Goal: Contribute content: Contribute content

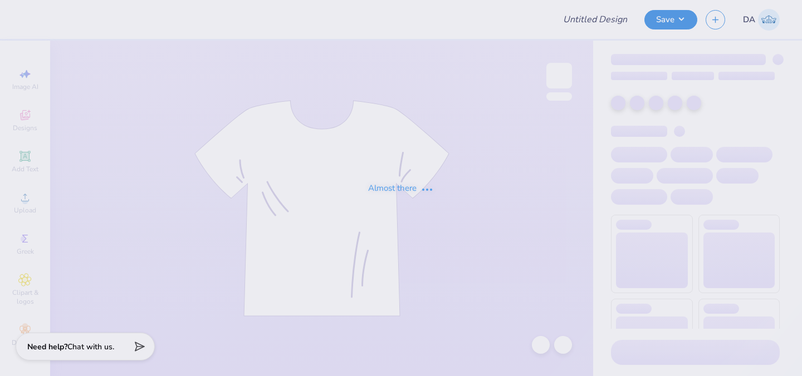
type input "teal baja car"
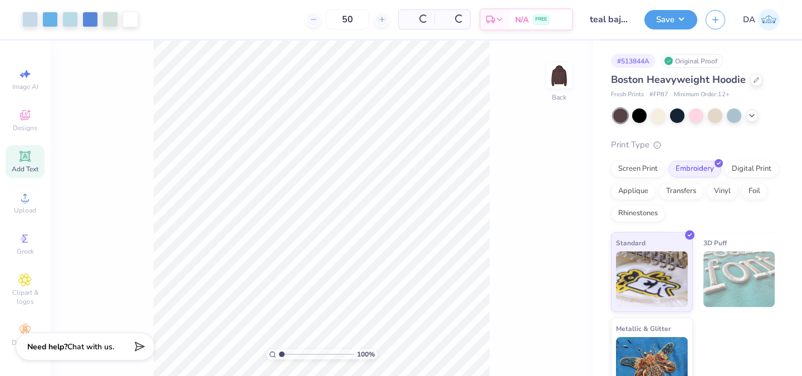
click at [28, 160] on icon at bounding box center [25, 156] width 8 height 8
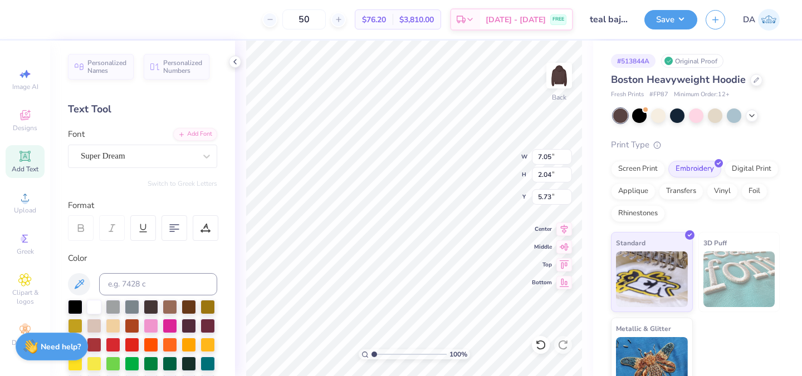
type textarea "™"
type input "4.77"
type input "3.39"
type input "3.00"
type input "2.45"
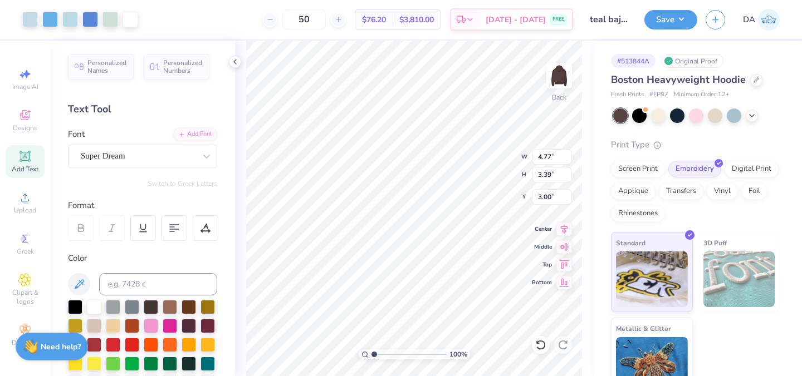
type input "1.30"
type input "6.10"
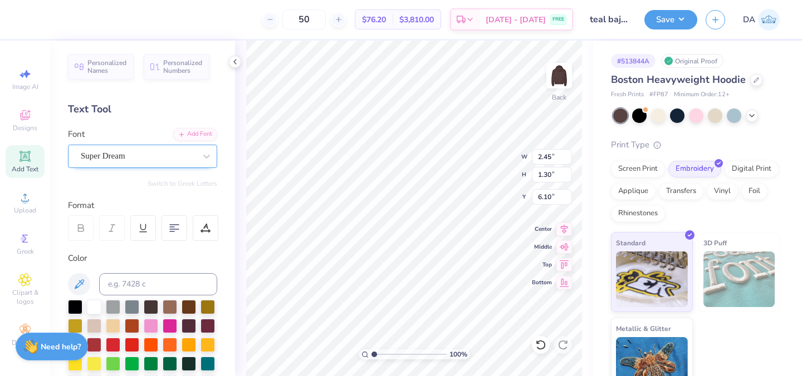
click at [129, 161] on div "Super Dream" at bounding box center [138, 156] width 117 height 17
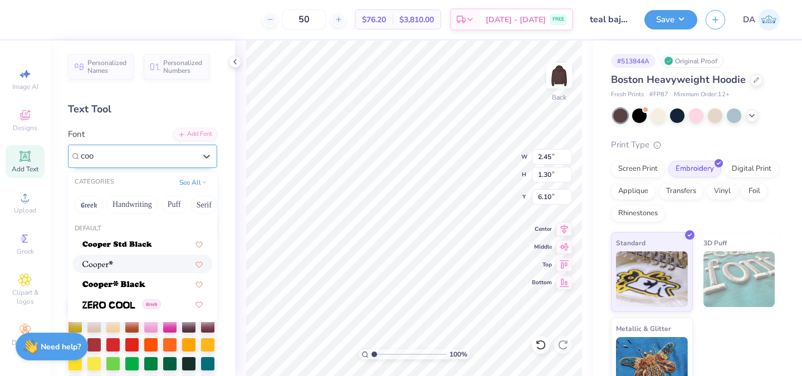
click at [123, 265] on div at bounding box center [142, 264] width 120 height 12
type input "coo"
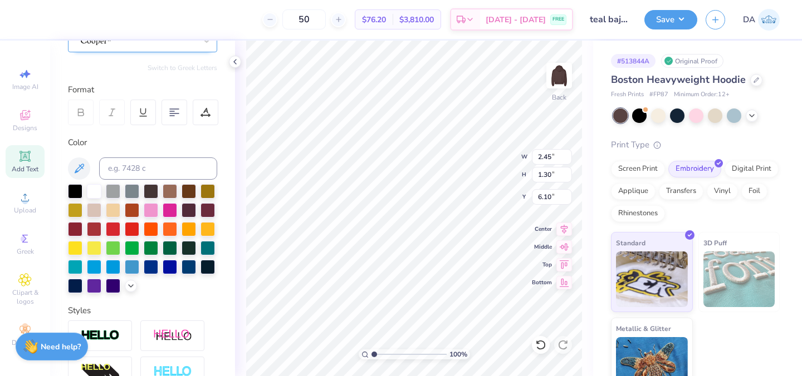
scroll to position [134, 0]
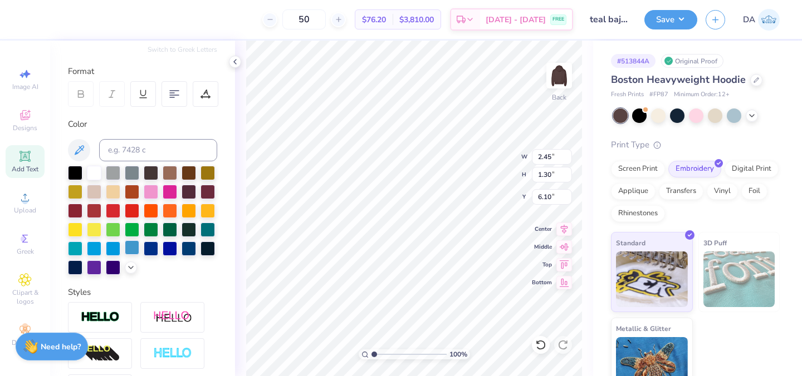
click at [135, 249] on div at bounding box center [132, 248] width 14 height 14
click at [150, 141] on input at bounding box center [158, 150] width 118 height 22
type input "545c"
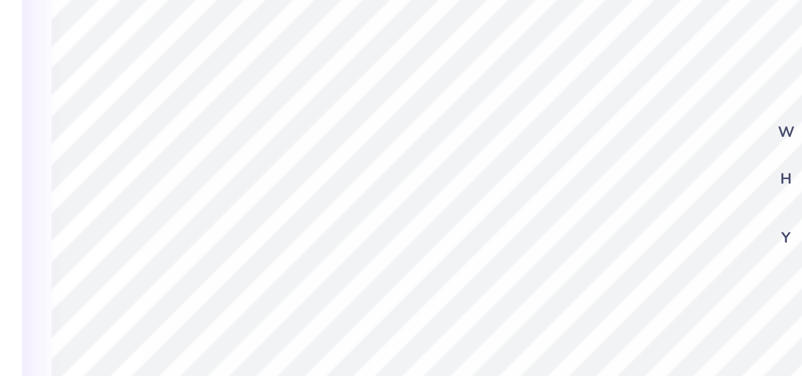
type input "0.69"
type input "0.37"
type input "6.99"
type input "6.75"
type input "0.36"
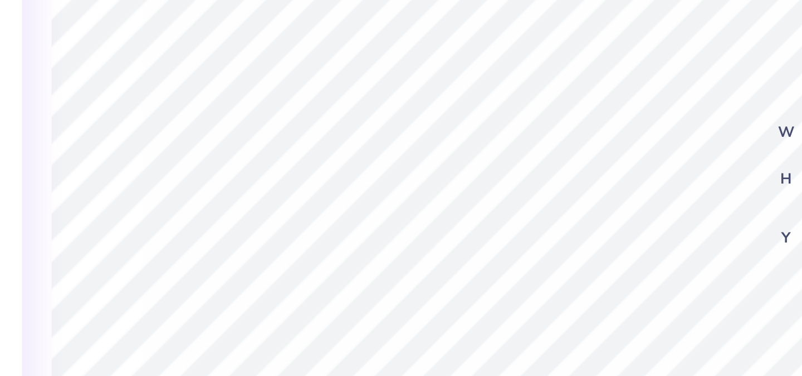
type input "0.19"
type input "6.93"
type input "7.30"
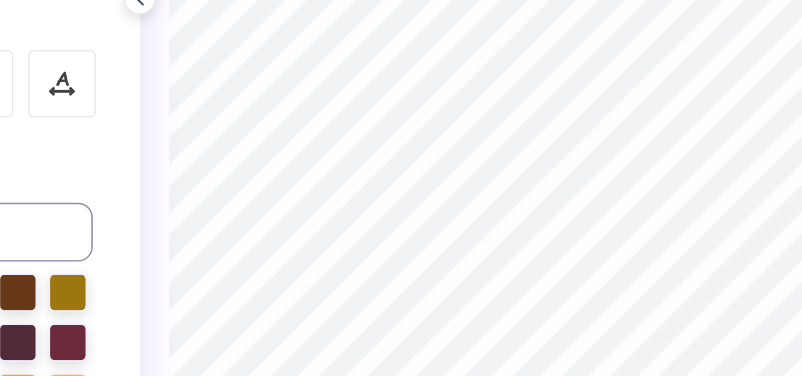
click at [468, 155] on div "100 % Back W 0.36 0.36 " H 0.19 0.19 " Y 7.30 7.30 " Center Middle Top Bottom" at bounding box center [414, 209] width 358 height 336
type input "6.75"
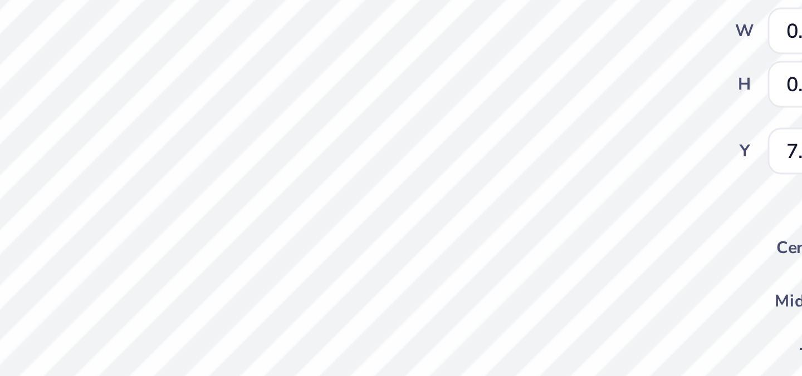
type input "7.30"
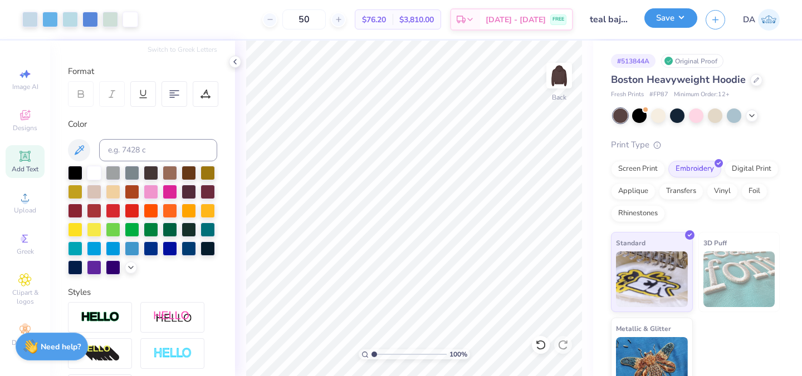
click at [671, 19] on button "Save" at bounding box center [670, 17] width 53 height 19
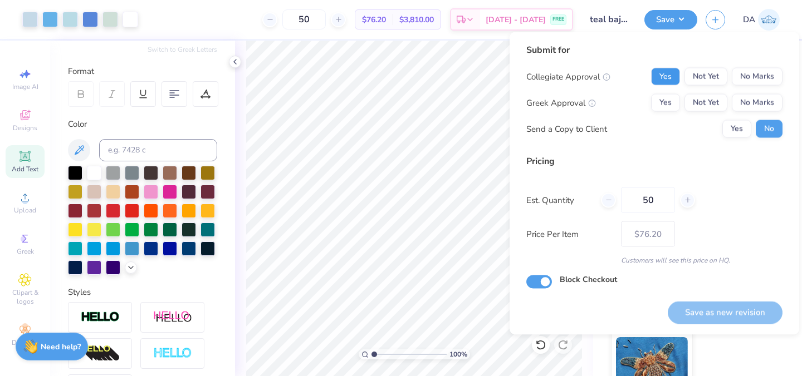
click at [668, 81] on button "Yes" at bounding box center [665, 77] width 29 height 18
click at [748, 102] on button "No Marks" at bounding box center [757, 103] width 51 height 18
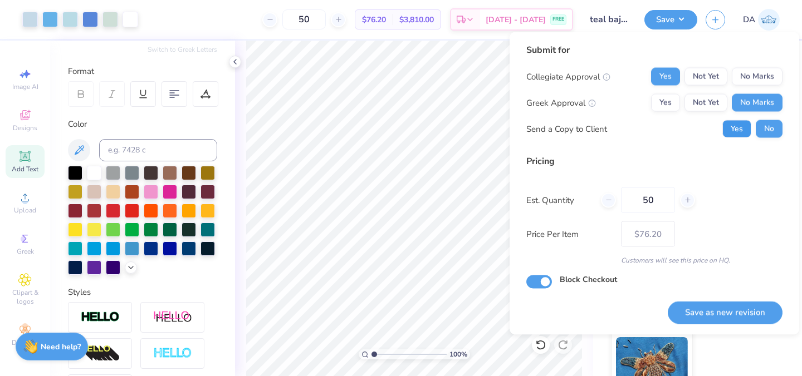
click at [734, 129] on button "Yes" at bounding box center [736, 129] width 29 height 18
click at [719, 311] on button "Save as new revision" at bounding box center [725, 312] width 115 height 23
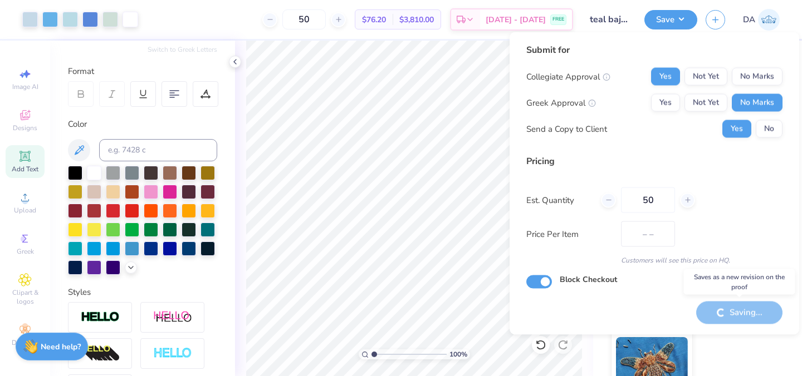
type input "$76.20"
